Goal: Navigation & Orientation: Find specific page/section

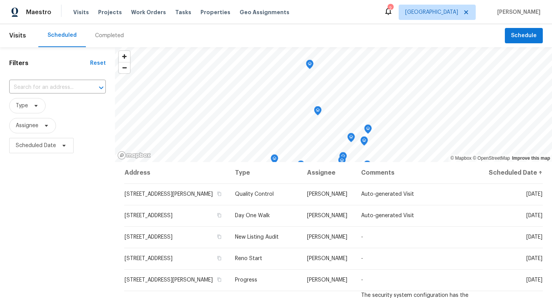
click at [105, 36] on div "Completed" at bounding box center [109, 36] width 29 height 8
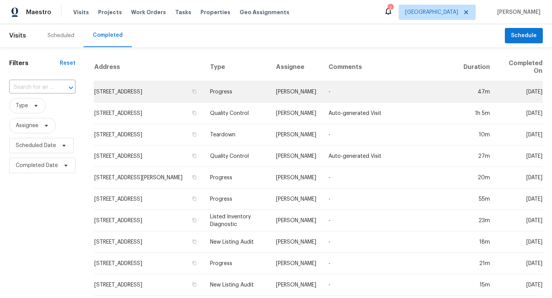
click at [283, 92] on td "[PERSON_NAME]" at bounding box center [296, 91] width 53 height 21
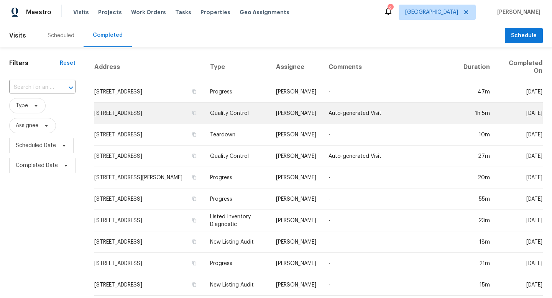
click at [354, 111] on td "Auto-generated Visit" at bounding box center [389, 113] width 135 height 21
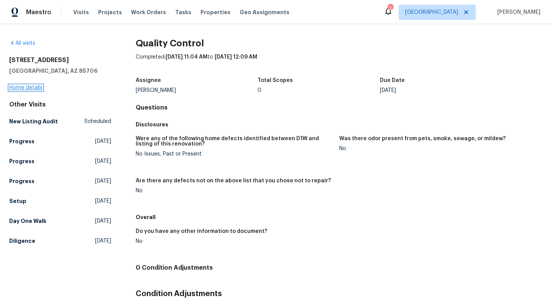
click at [21, 86] on link "Home details" at bounding box center [25, 87] width 33 height 5
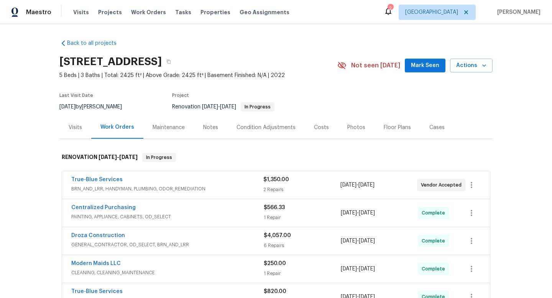
click at [213, 124] on div "Notes" at bounding box center [210, 128] width 15 height 8
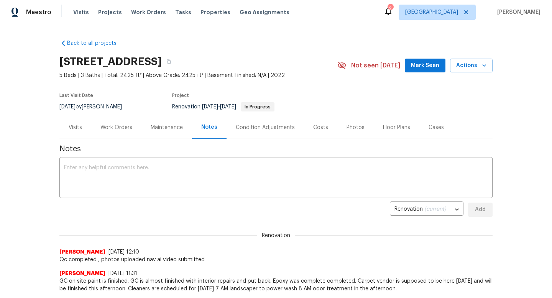
click at [259, 128] on div "Condition Adjustments" at bounding box center [265, 128] width 59 height 8
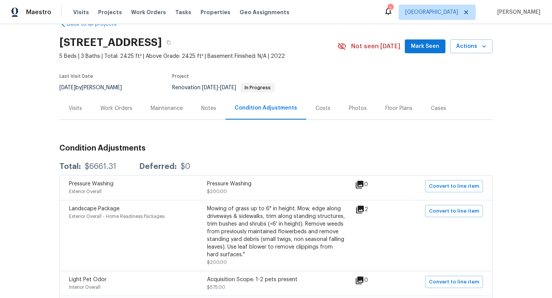
scroll to position [14, 0]
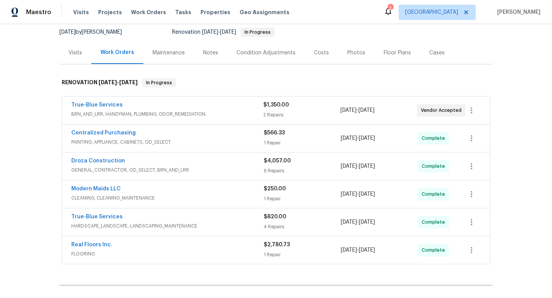
scroll to position [76, 0]
click at [319, 53] on div "Costs" at bounding box center [321, 52] width 15 height 8
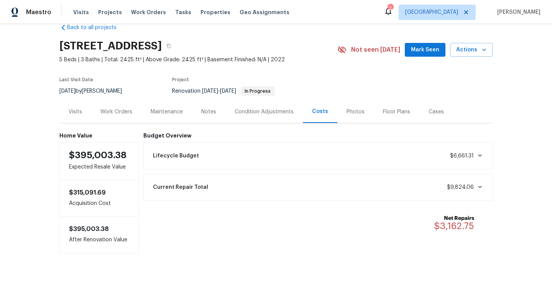
scroll to position [17, 0]
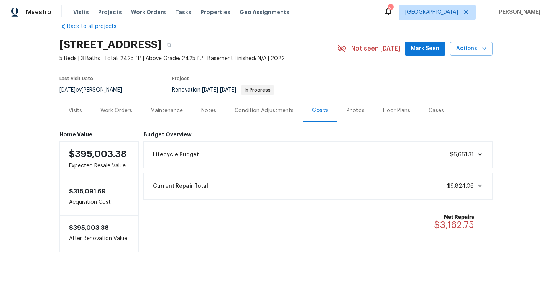
click at [126, 112] on div "Work Orders" at bounding box center [116, 111] width 32 height 8
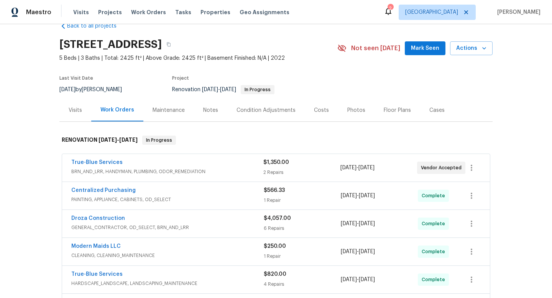
scroll to position [76, 0]
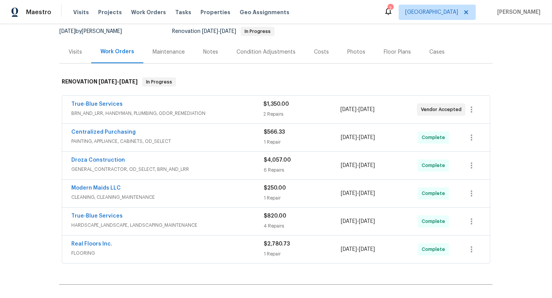
click at [80, 53] on div "Visits" at bounding box center [75, 52] width 13 height 8
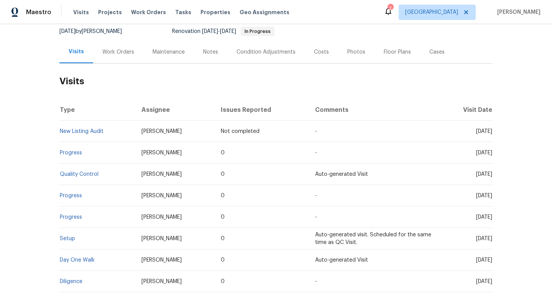
scroll to position [122, 0]
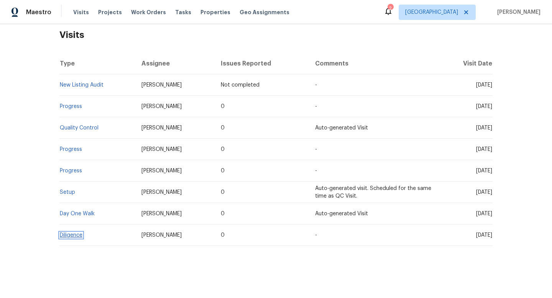
click at [67, 233] on link "Diligence" at bounding box center [71, 235] width 23 height 5
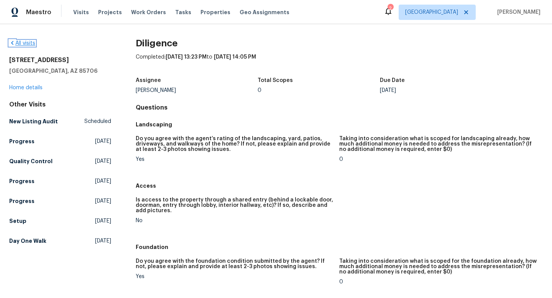
click at [16, 43] on link "All visits" at bounding box center [22, 43] width 26 height 5
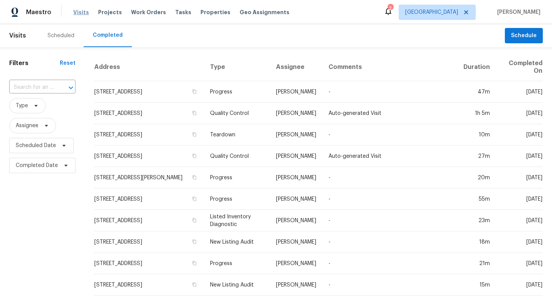
click at [77, 12] on span "Visits" at bounding box center [81, 12] width 16 height 8
click at [71, 41] on div "Scheduled" at bounding box center [60, 35] width 45 height 23
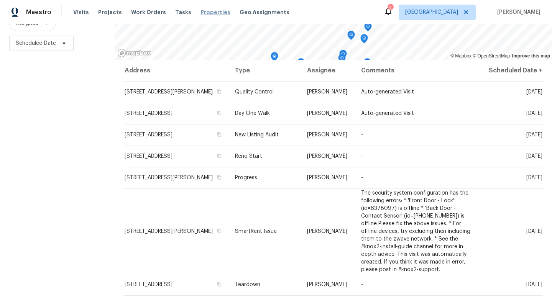
click at [201, 11] on span "Properties" at bounding box center [215, 12] width 30 height 8
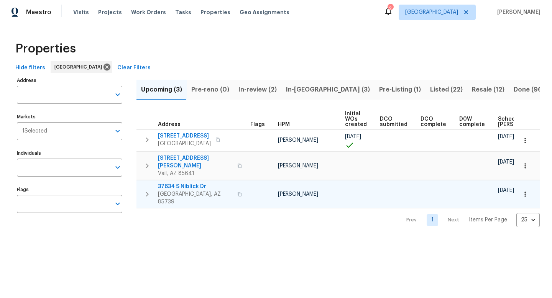
click at [173, 183] on span "37634 S Niblick Dr" at bounding box center [195, 187] width 75 height 8
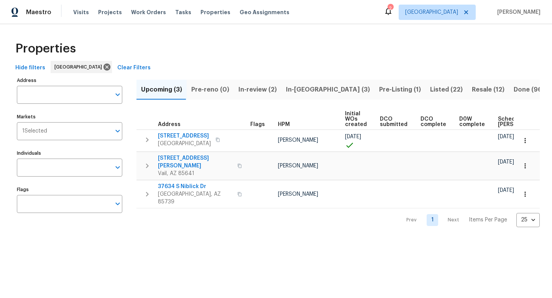
click at [393, 12] on icon at bounding box center [388, 11] width 9 height 9
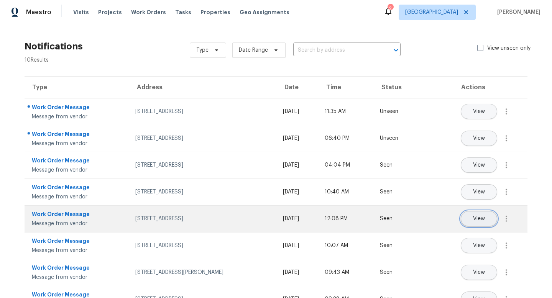
click at [479, 221] on span "View" at bounding box center [479, 219] width 12 height 6
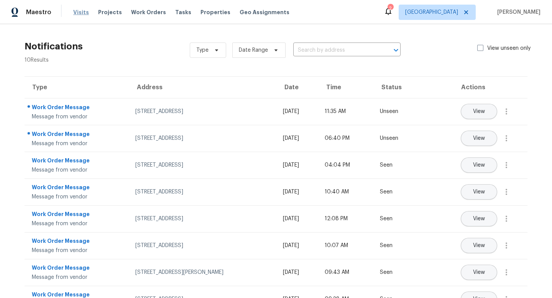
click at [79, 14] on span "Visits" at bounding box center [81, 12] width 16 height 8
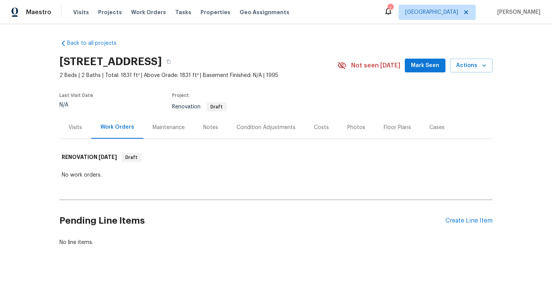
click at [75, 128] on div "Visits" at bounding box center [75, 128] width 13 height 8
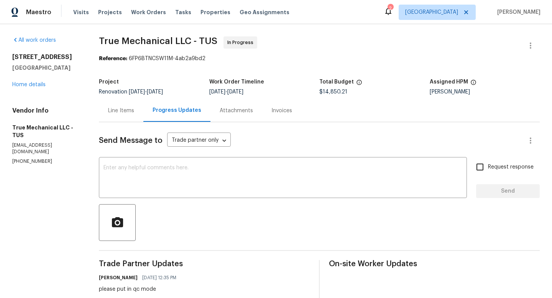
click at [47, 85] on div "1917 W Saxony Rd Tucson, AZ 85713 Home details" at bounding box center [46, 70] width 68 height 35
click at [37, 83] on link "Home details" at bounding box center [28, 84] width 33 height 5
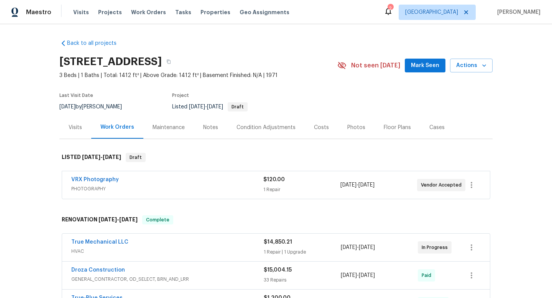
click at [393, 8] on icon at bounding box center [388, 11] width 9 height 9
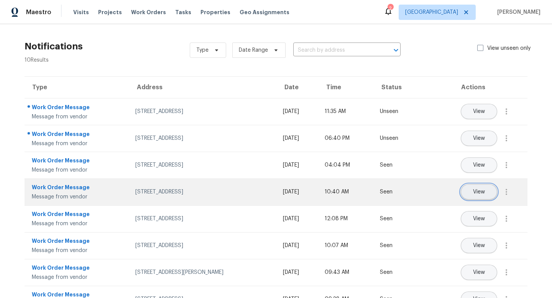
click at [474, 193] on span "View" at bounding box center [479, 192] width 12 height 6
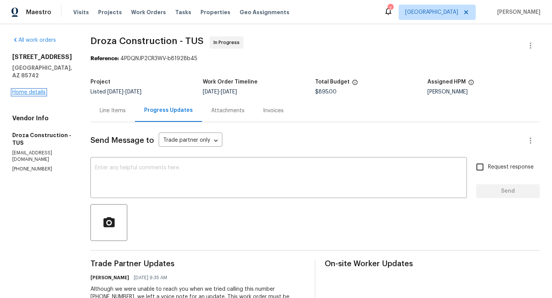
click at [28, 93] on link "Home details" at bounding box center [28, 92] width 33 height 5
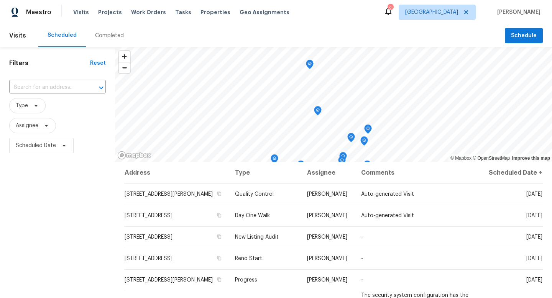
click at [109, 33] on div "Completed" at bounding box center [109, 36] width 29 height 8
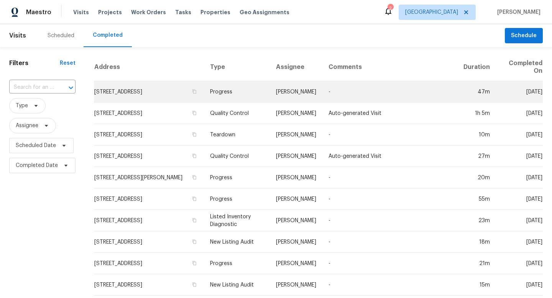
click at [403, 94] on td "-" at bounding box center [389, 91] width 135 height 21
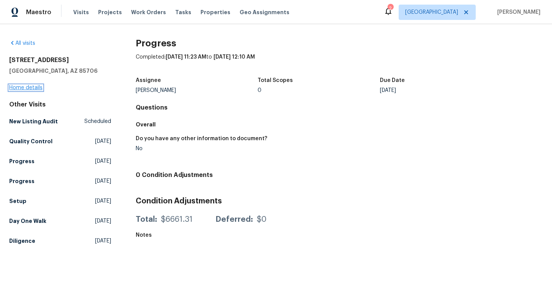
click at [31, 86] on link "Home details" at bounding box center [25, 87] width 33 height 5
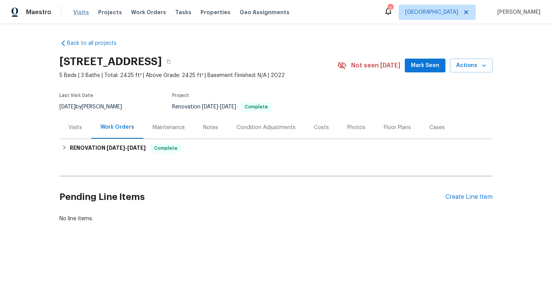
click at [80, 14] on span "Visits" at bounding box center [81, 12] width 16 height 8
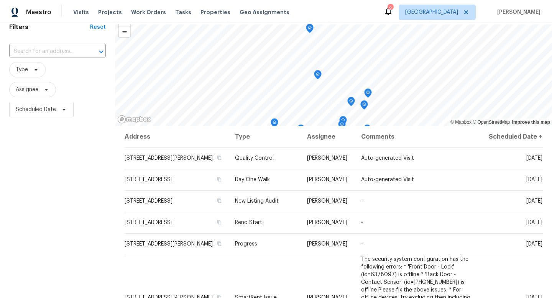
scroll to position [102, 0]
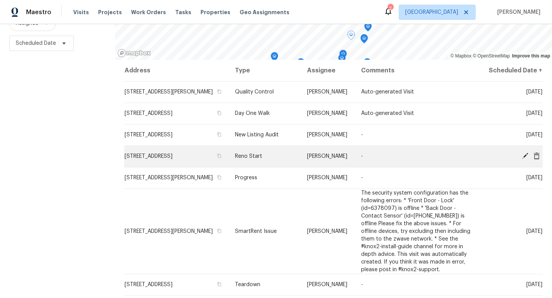
click at [163, 159] on span "6350 E Calle Orion, Tucson, AZ 85710" at bounding box center [149, 156] width 48 height 5
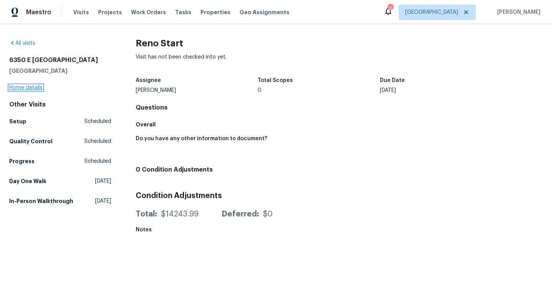
click at [35, 89] on link "Home details" at bounding box center [25, 87] width 33 height 5
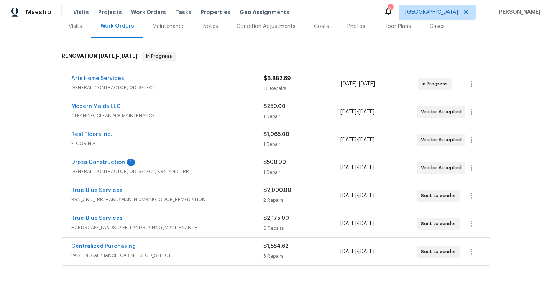
scroll to position [102, 0]
click at [213, 228] on span "HARDSCAPE_LANDSCAPE, LANDSCAPING_MAINTENANCE" at bounding box center [167, 227] width 192 height 8
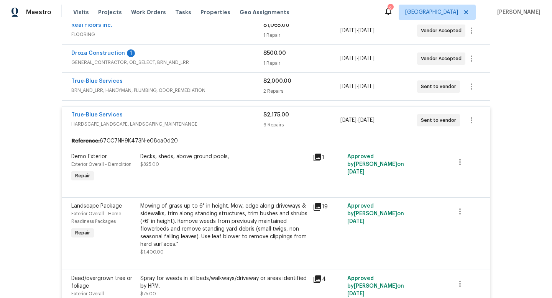
scroll to position [210, 0]
click at [318, 157] on icon at bounding box center [318, 158] width 8 height 8
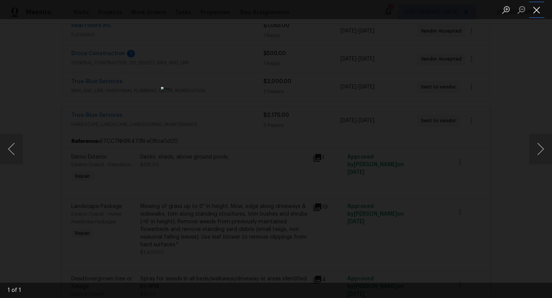
click at [538, 11] on button "Close lightbox" at bounding box center [536, 9] width 15 height 13
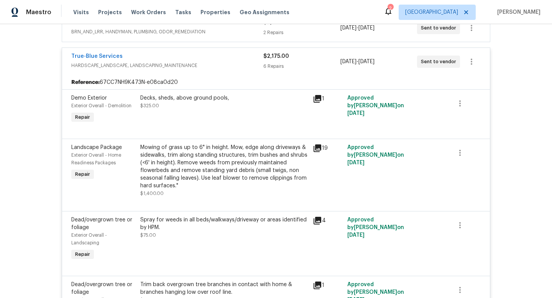
scroll to position [271, 0]
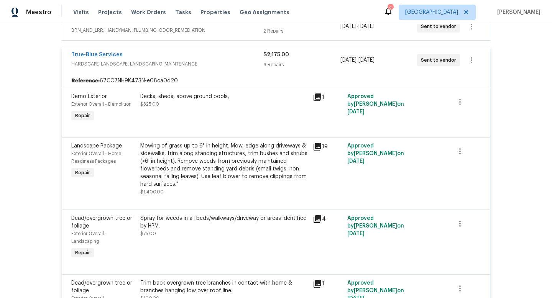
click at [320, 146] on icon at bounding box center [318, 147] width 8 height 8
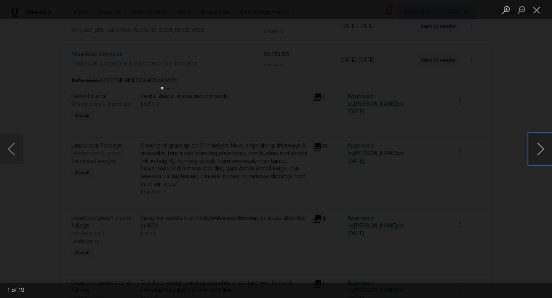
click at [541, 152] on button "Next image" at bounding box center [540, 149] width 23 height 31
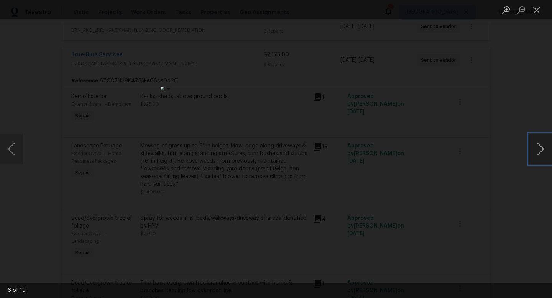
click at [541, 152] on button "Next image" at bounding box center [540, 149] width 23 height 31
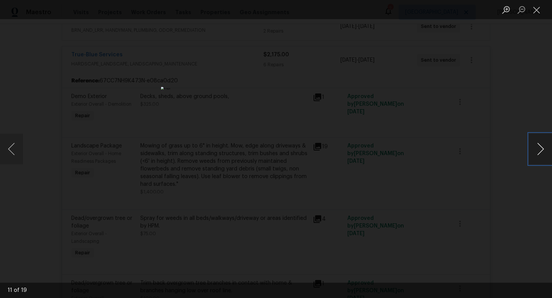
click at [541, 152] on button "Next image" at bounding box center [540, 149] width 23 height 31
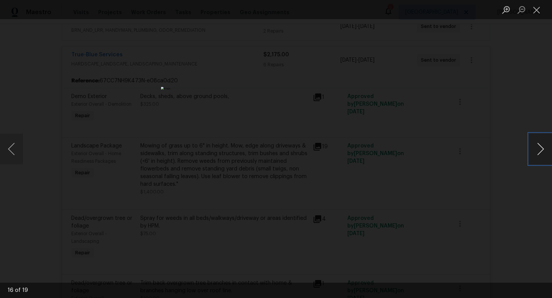
click at [541, 152] on button "Next image" at bounding box center [540, 149] width 23 height 31
click at [537, 12] on button "Close lightbox" at bounding box center [536, 9] width 15 height 13
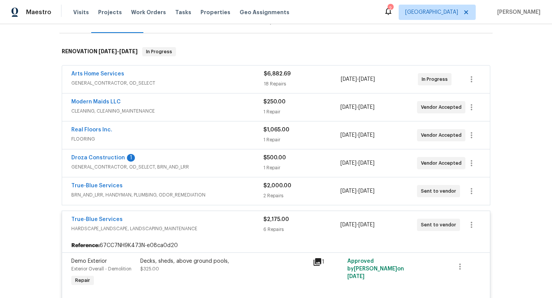
scroll to position [102, 0]
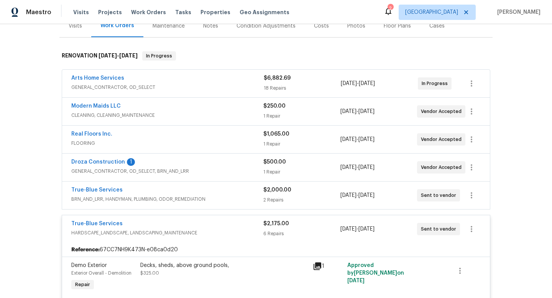
click at [207, 225] on div "True-Blue Services" at bounding box center [167, 224] width 192 height 9
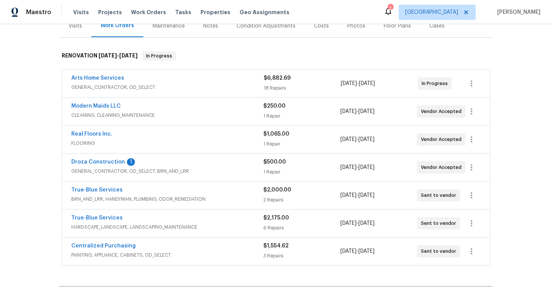
click at [225, 190] on div "True-Blue Services" at bounding box center [167, 190] width 192 height 9
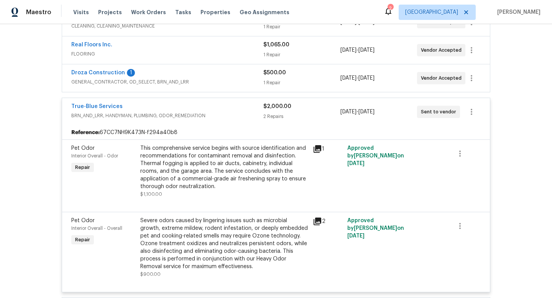
scroll to position [191, 0]
click at [319, 147] on icon at bounding box center [318, 149] width 8 height 8
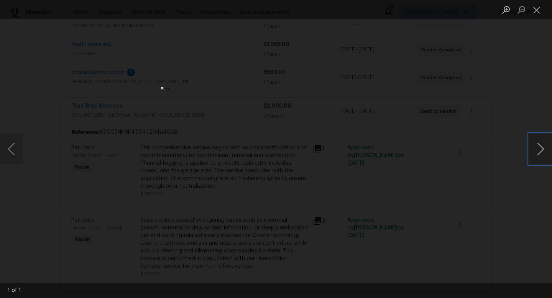
click at [541, 150] on button "Next image" at bounding box center [540, 149] width 23 height 31
click at [479, 184] on div "Lightbox" at bounding box center [276, 149] width 552 height 298
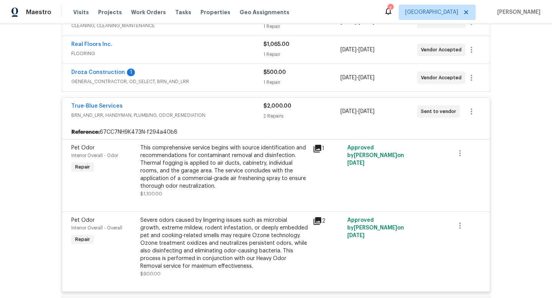
click at [318, 221] on icon at bounding box center [318, 221] width 8 height 8
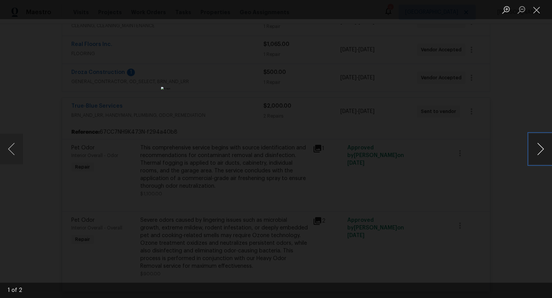
click at [540, 151] on button "Next image" at bounding box center [540, 149] width 23 height 31
click at [515, 185] on div "Lightbox" at bounding box center [276, 149] width 552 height 298
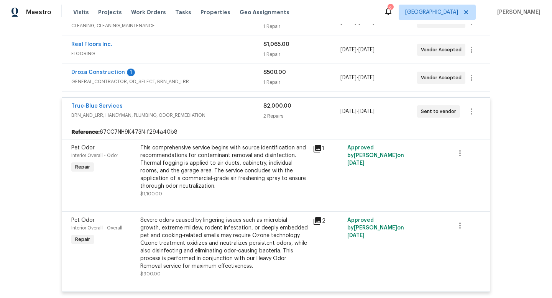
click at [224, 108] on div "True-Blue Services" at bounding box center [167, 106] width 192 height 9
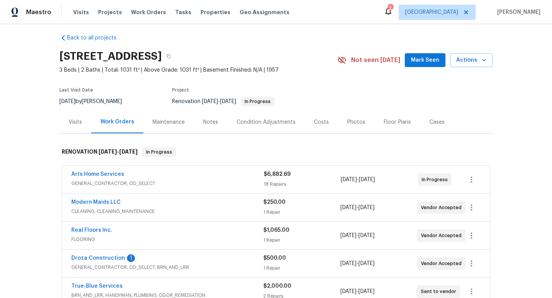
scroll to position [0, 0]
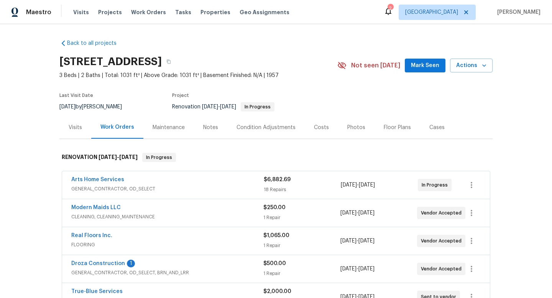
click at [79, 127] on div "Visits" at bounding box center [75, 128] width 13 height 8
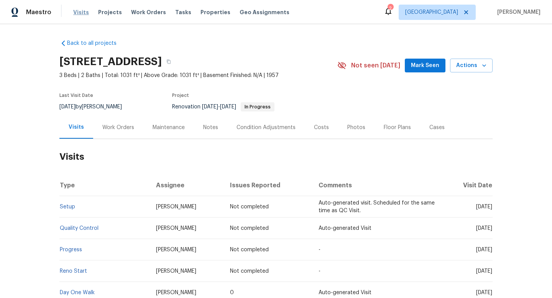
click at [80, 11] on span "Visits" at bounding box center [81, 12] width 16 height 8
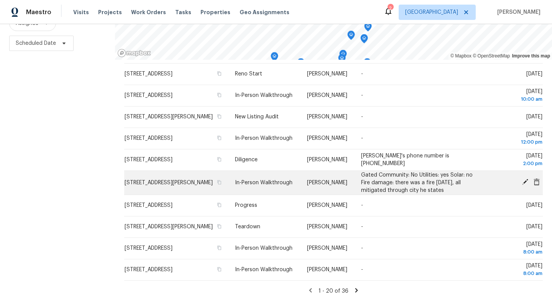
scroll to position [298, 0]
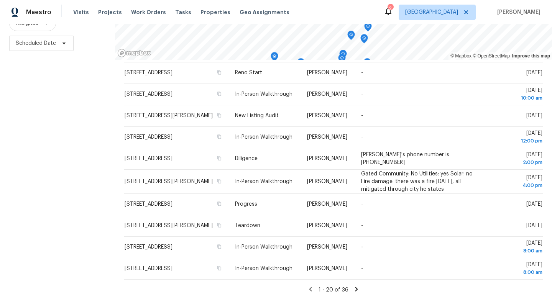
click at [353, 288] on icon at bounding box center [356, 289] width 7 height 7
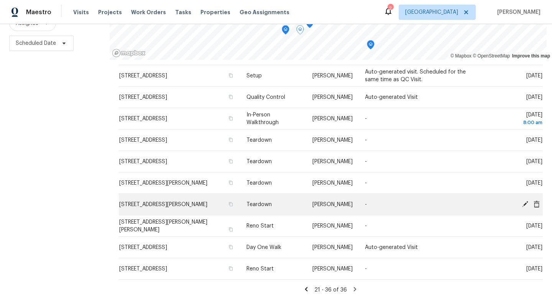
scroll to position [153, 0]
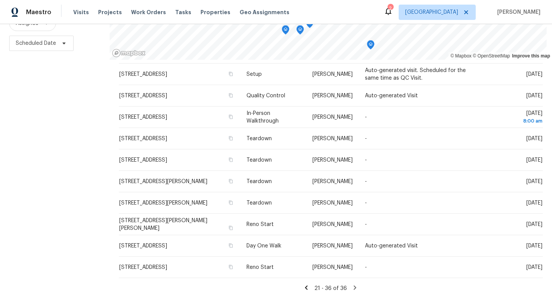
click at [355, 288] on icon at bounding box center [355, 288] width 3 height 4
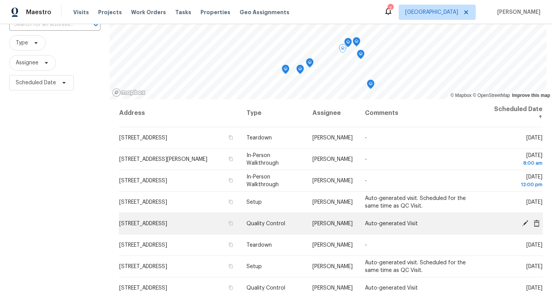
scroll to position [0, 0]
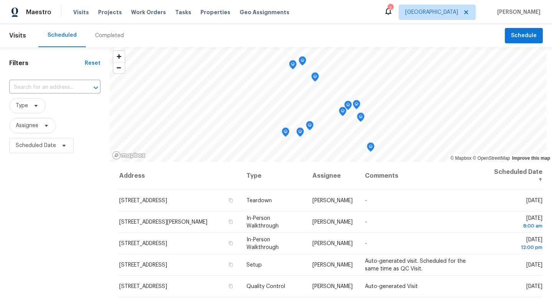
click at [82, 199] on div "Filters Reset ​ Type Assignee Scheduled Date" at bounding box center [55, 223] width 110 height 353
